Goal: Task Accomplishment & Management: Manage account settings

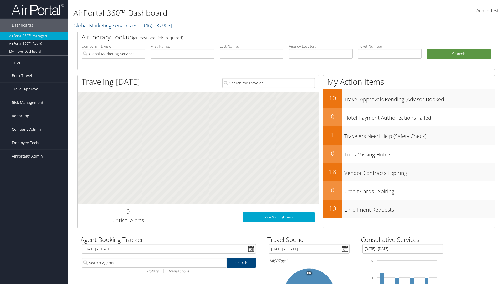
click at [34, 129] on span "Company Admin" at bounding box center [26, 129] width 29 height 13
click at [34, 195] on link "Travel Policy" at bounding box center [34, 195] width 68 height 8
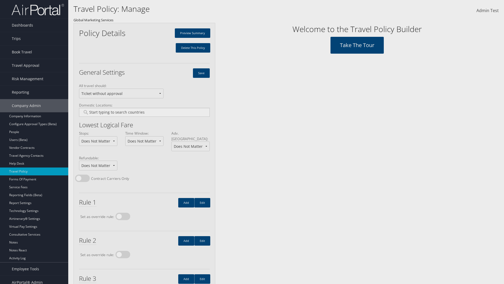
click at [0, 0] on input "Type YES to continue:" at bounding box center [0, 0] width 0 height 0
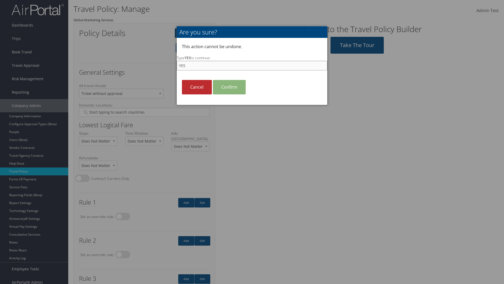
type input "YES"
click at [229, 87] on link "Confirm" at bounding box center [229, 87] width 33 height 14
